Goal: Task Accomplishment & Management: Use online tool/utility

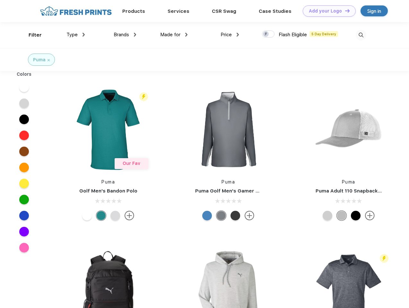
click at [327, 11] on link "Add your Logo Design Tool" at bounding box center [329, 10] width 53 height 11
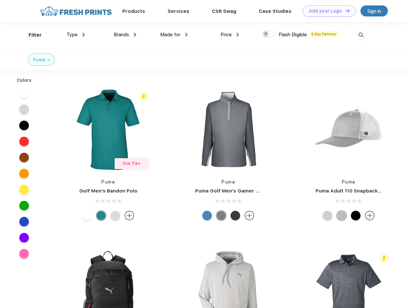
click at [0, 0] on div "Design Tool" at bounding box center [0, 0] width 0 height 0
click at [345, 11] on link "Add your Logo Design Tool" at bounding box center [329, 10] width 53 height 11
click at [31, 35] on div "Filter" at bounding box center [35, 34] width 13 height 7
click at [76, 35] on span "Type" at bounding box center [71, 35] width 11 height 6
click at [125, 35] on span "Brands" at bounding box center [121, 35] width 15 height 6
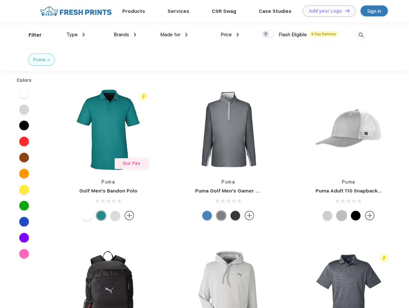
click at [174, 35] on span "Made for" at bounding box center [170, 35] width 20 height 6
click at [230, 35] on span "Price" at bounding box center [226, 35] width 11 height 6
click at [268, 34] on div at bounding box center [268, 34] width 13 height 7
click at [266, 34] on input "checkbox" at bounding box center [264, 32] width 4 height 4
click at [361, 35] on img at bounding box center [361, 35] width 11 height 11
